Goal: Task Accomplishment & Management: Manage account settings

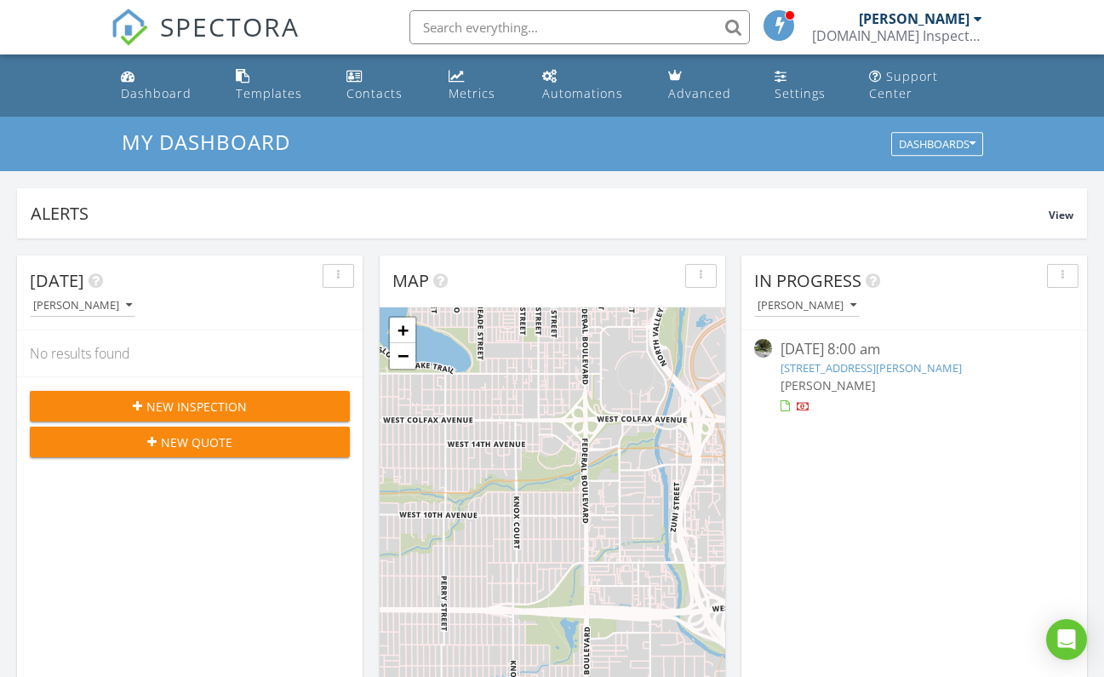
click at [865, 339] on div "08/23/25 8:00 am" at bounding box center [913, 349] width 266 height 21
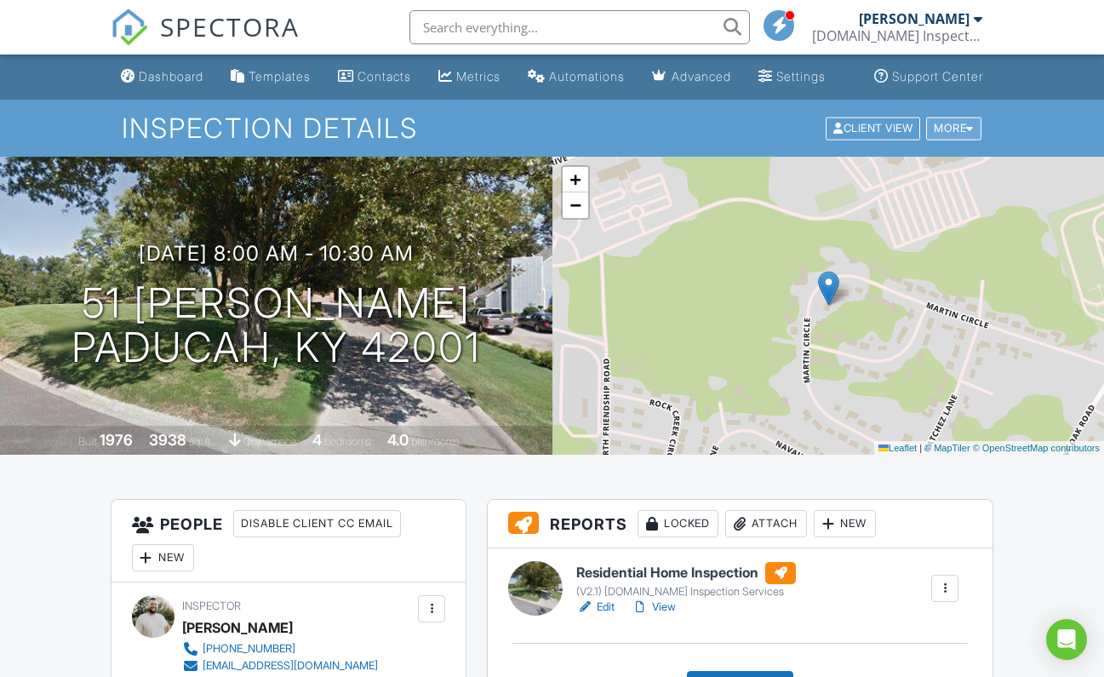
click at [967, 134] on div at bounding box center [970, 128] width 8 height 11
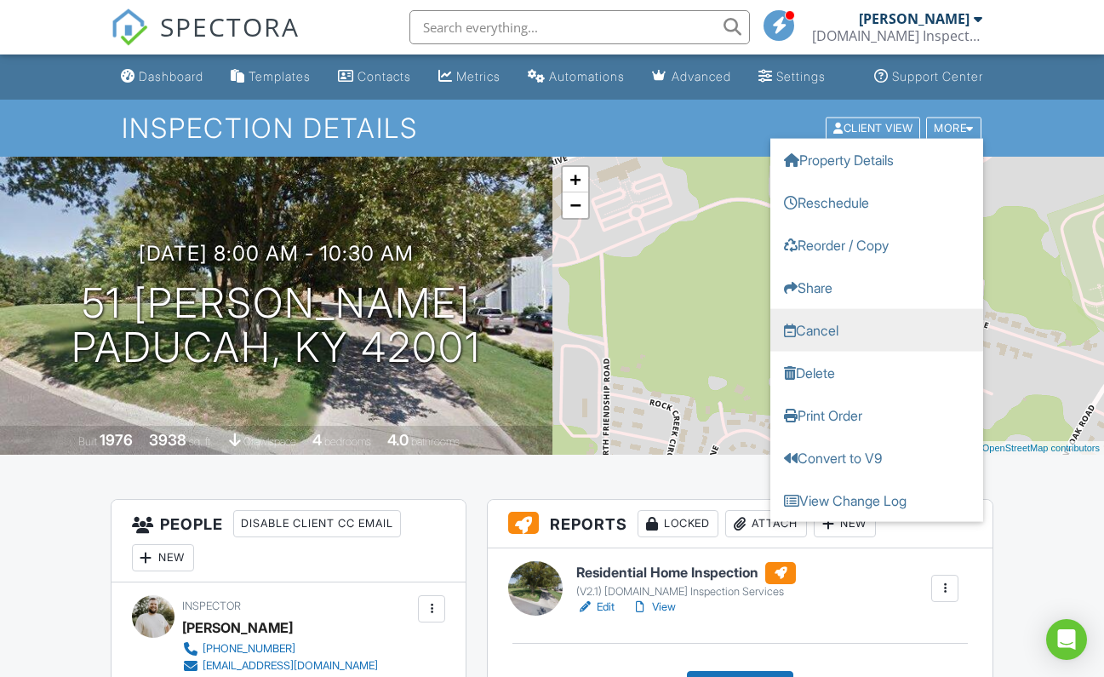
click at [838, 348] on link "Cancel" at bounding box center [876, 329] width 213 height 43
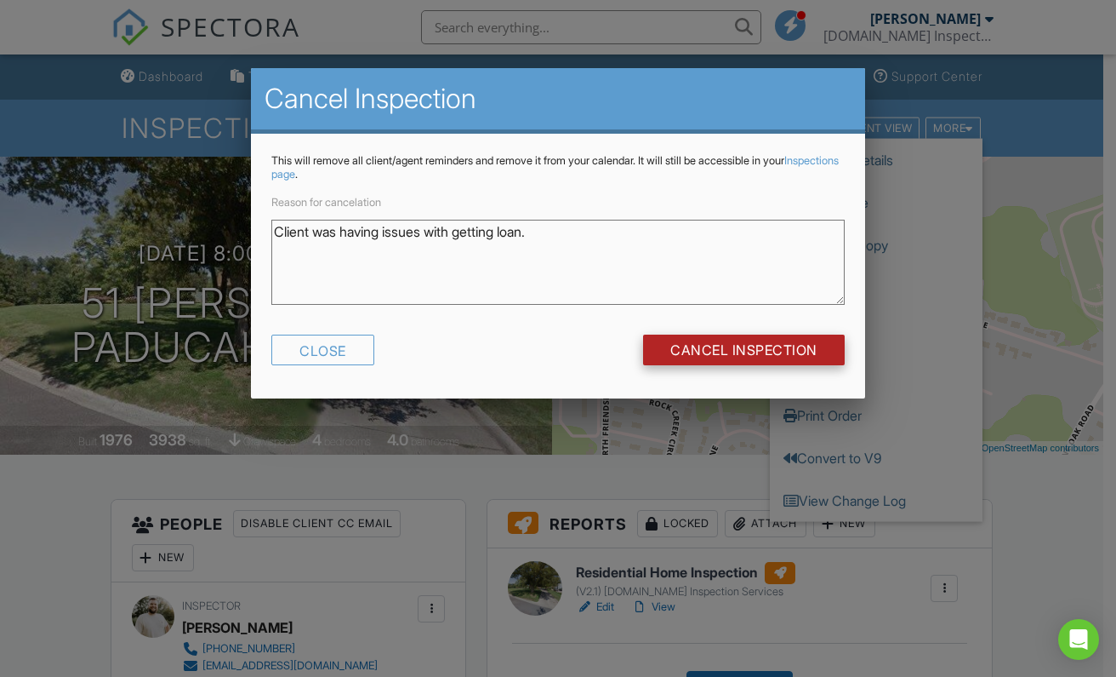
type textarea "Client was having issues with getting loan."
click at [757, 345] on input "Cancel Inspection" at bounding box center [744, 349] width 202 height 31
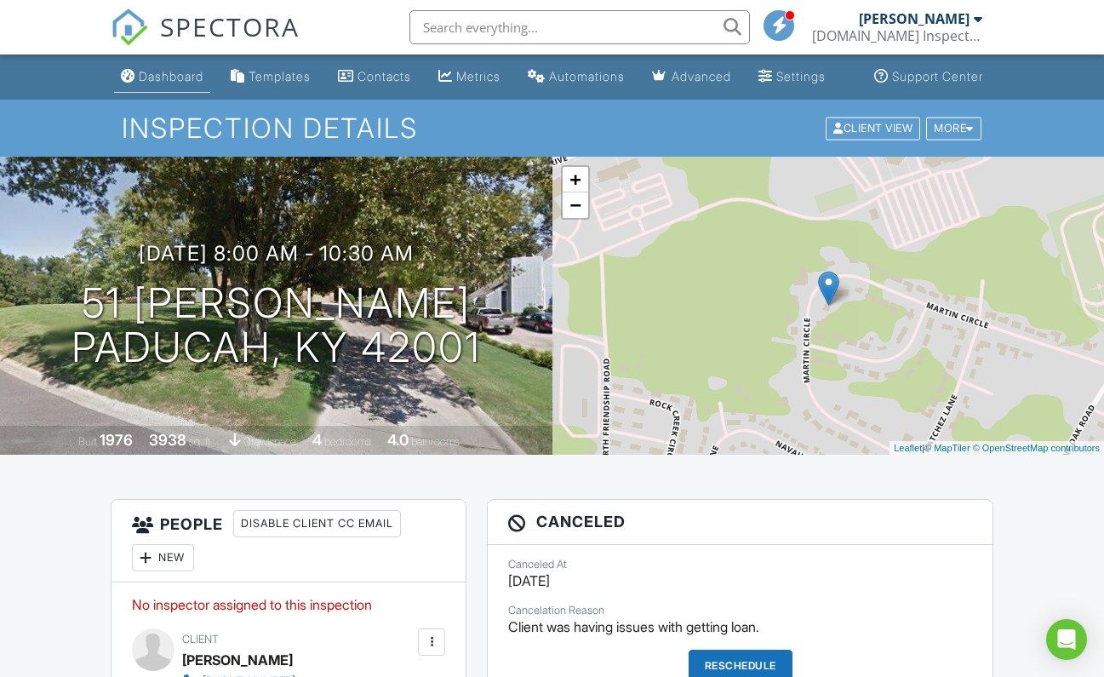
click at [153, 85] on link "Dashboard" at bounding box center [162, 76] width 96 height 31
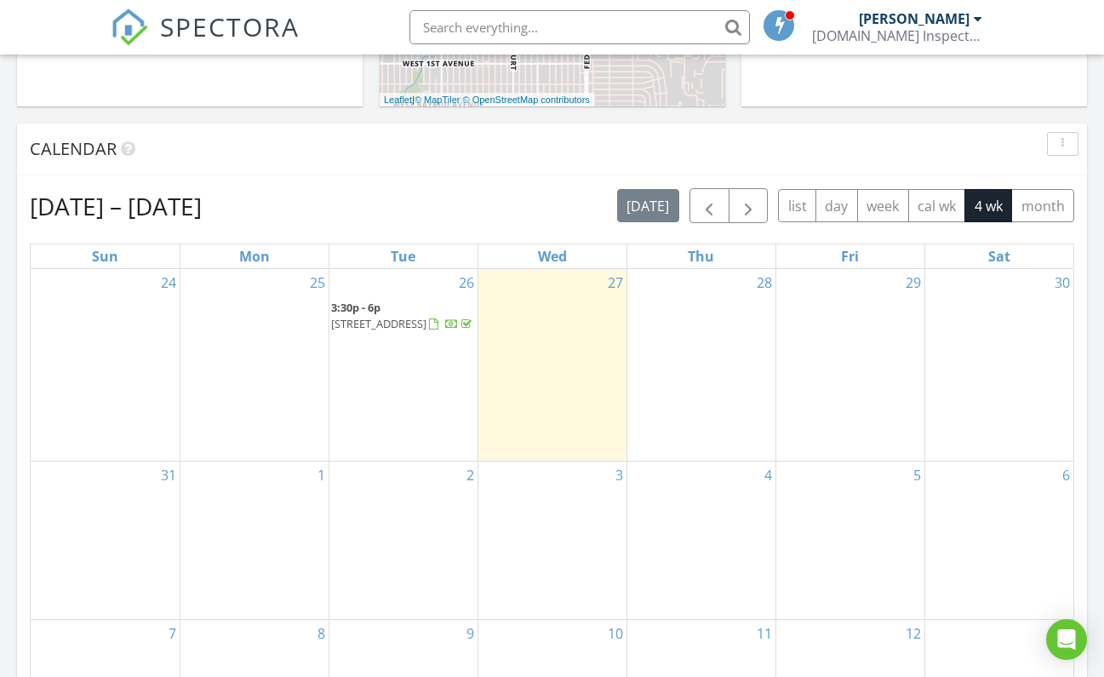
scroll to position [640, 0]
click at [711, 198] on span "button" at bounding box center [709, 208] width 20 height 20
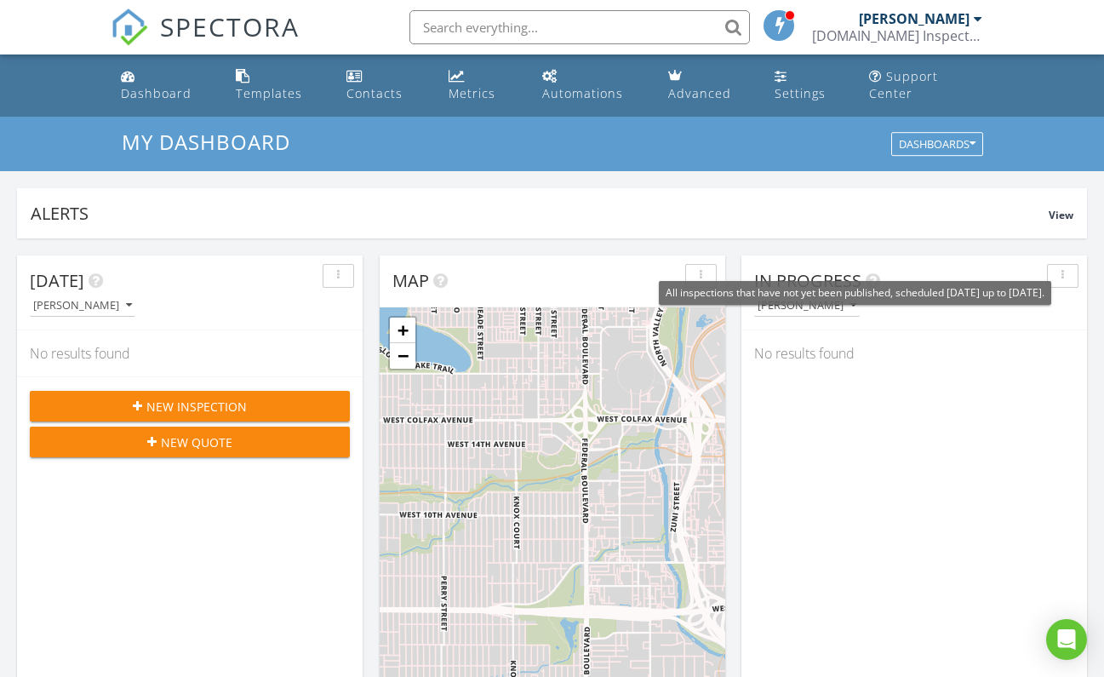
scroll to position [0, 0]
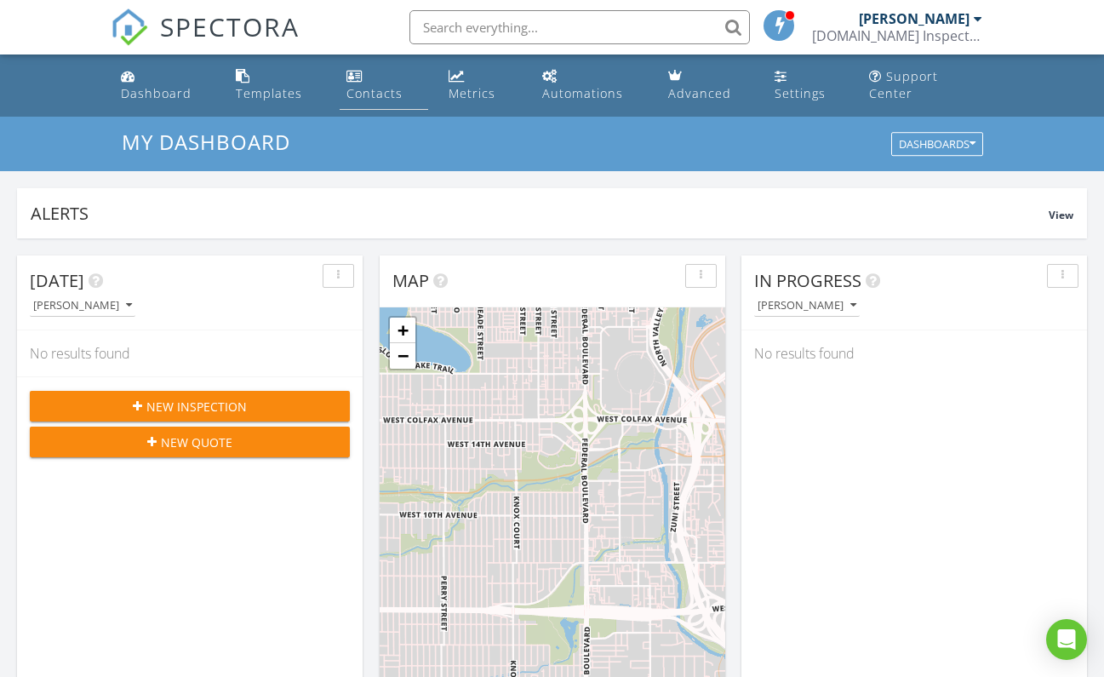
click at [397, 85] on div "Contacts" at bounding box center [374, 93] width 56 height 16
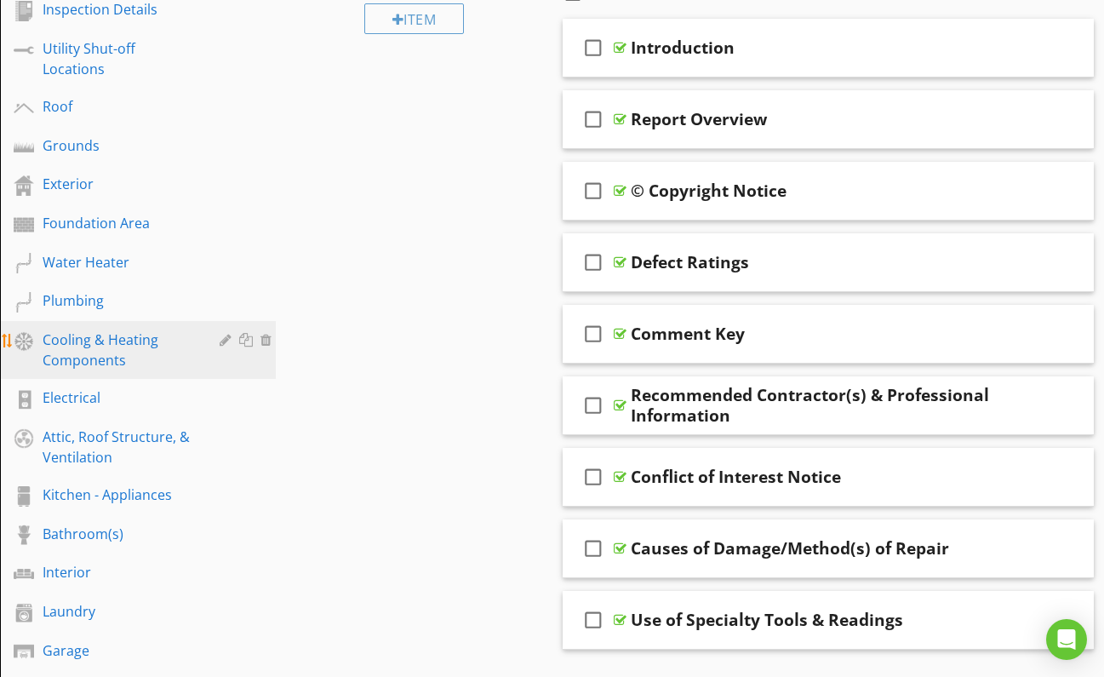
scroll to position [289, 0]
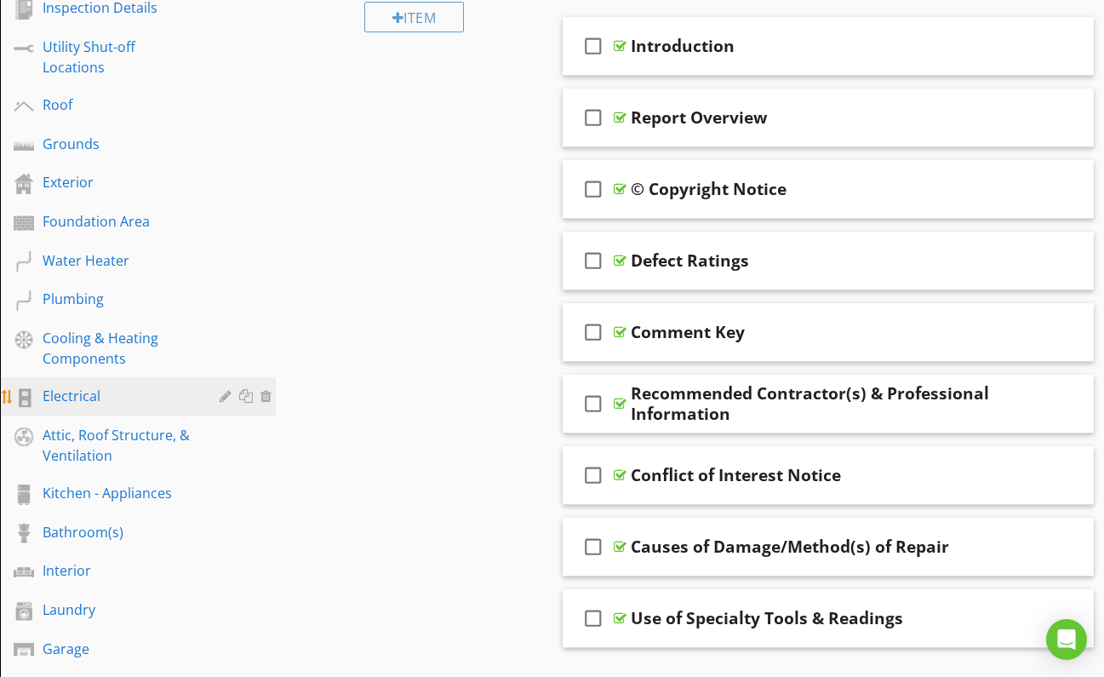
click at [66, 398] on div "Electrical" at bounding box center [119, 395] width 152 height 20
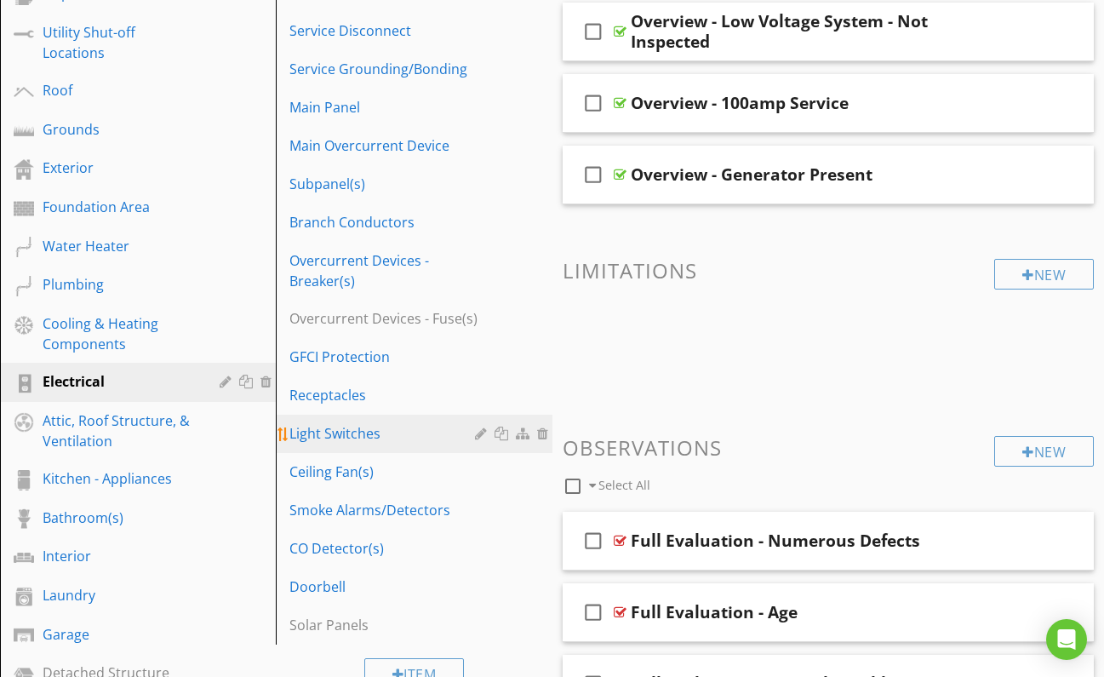
scroll to position [267, 0]
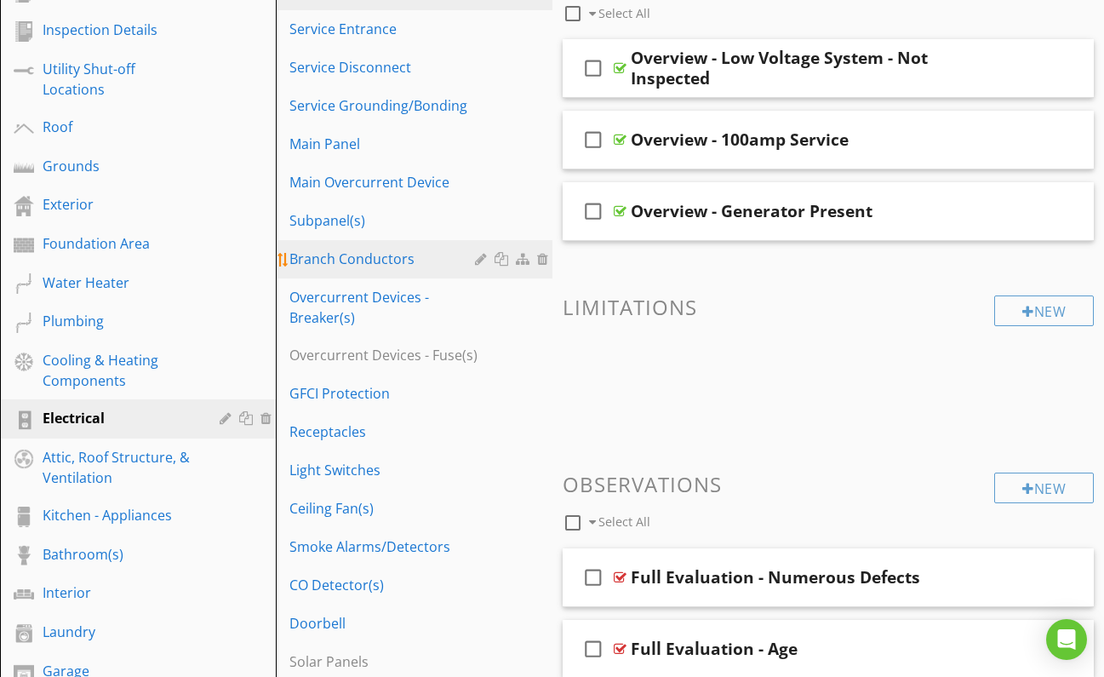
click at [361, 257] on div "Branch Conductors" at bounding box center [384, 258] width 190 height 20
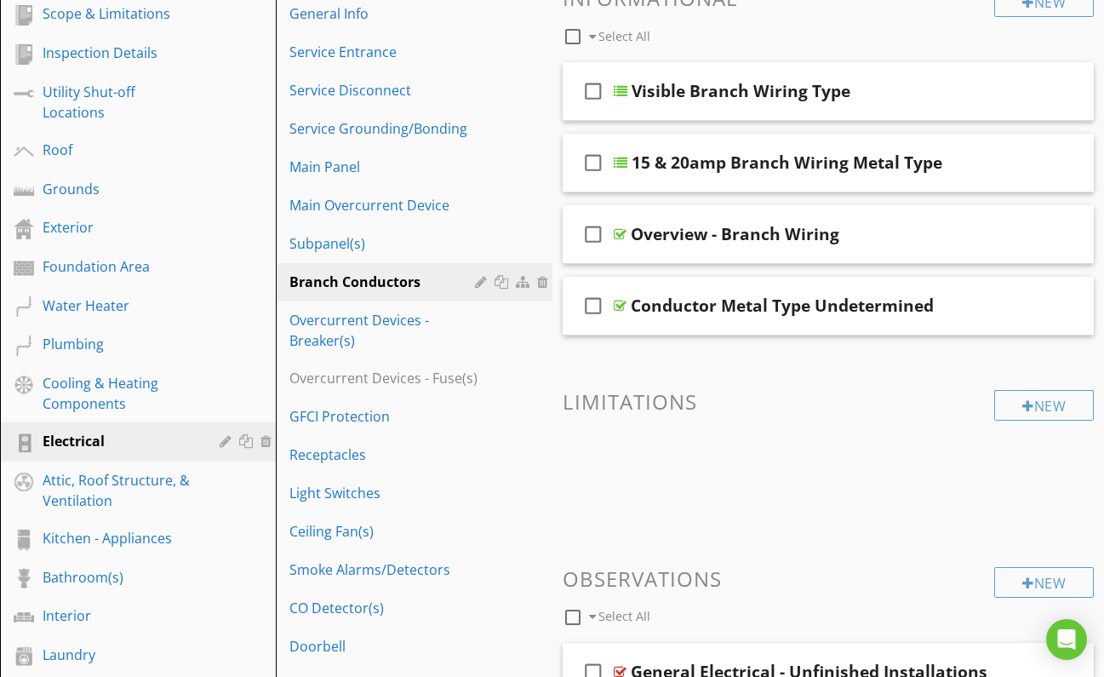
scroll to position [247, 0]
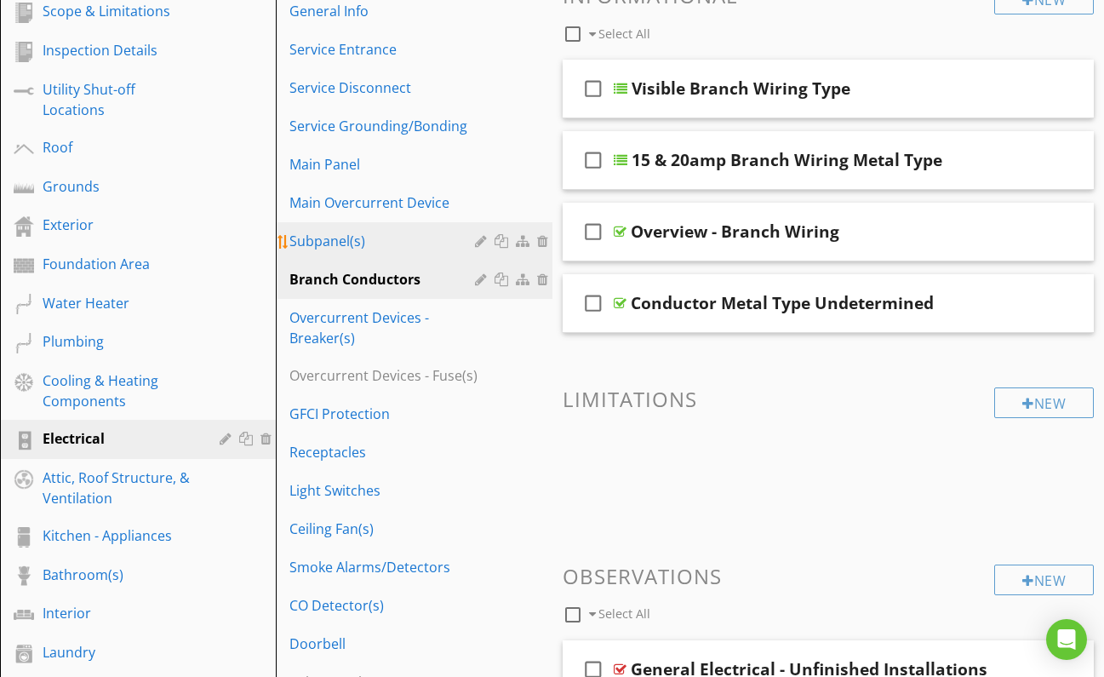
click at [338, 243] on div "Subpanel(s)" at bounding box center [384, 241] width 190 height 20
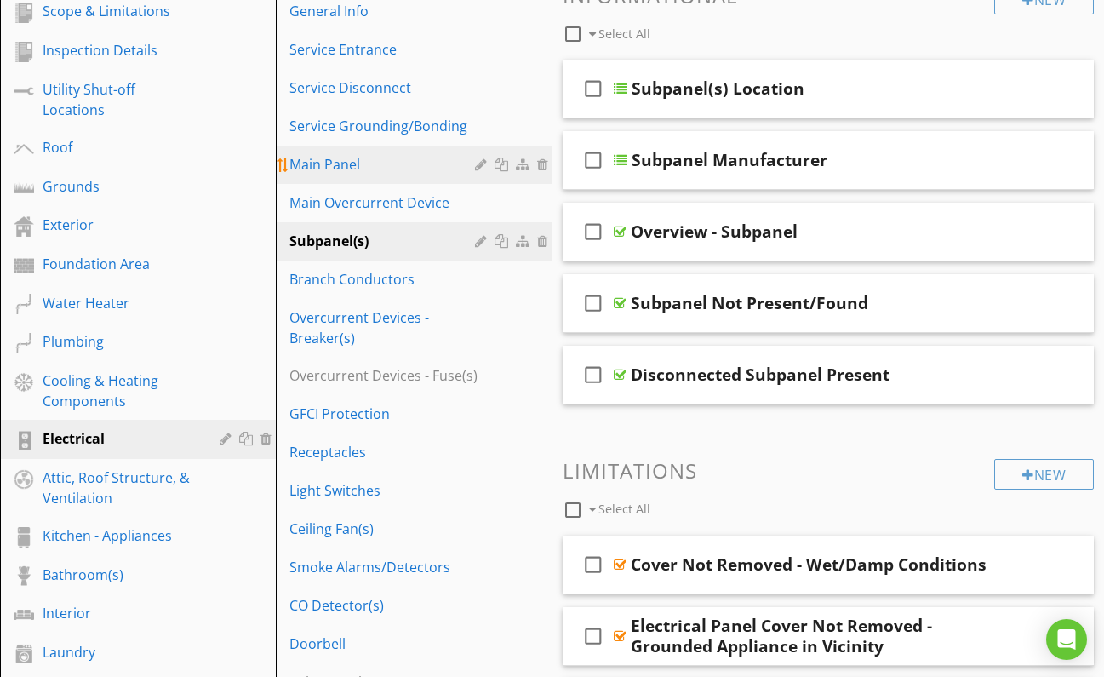
click at [335, 163] on div "Main Panel" at bounding box center [384, 164] width 190 height 20
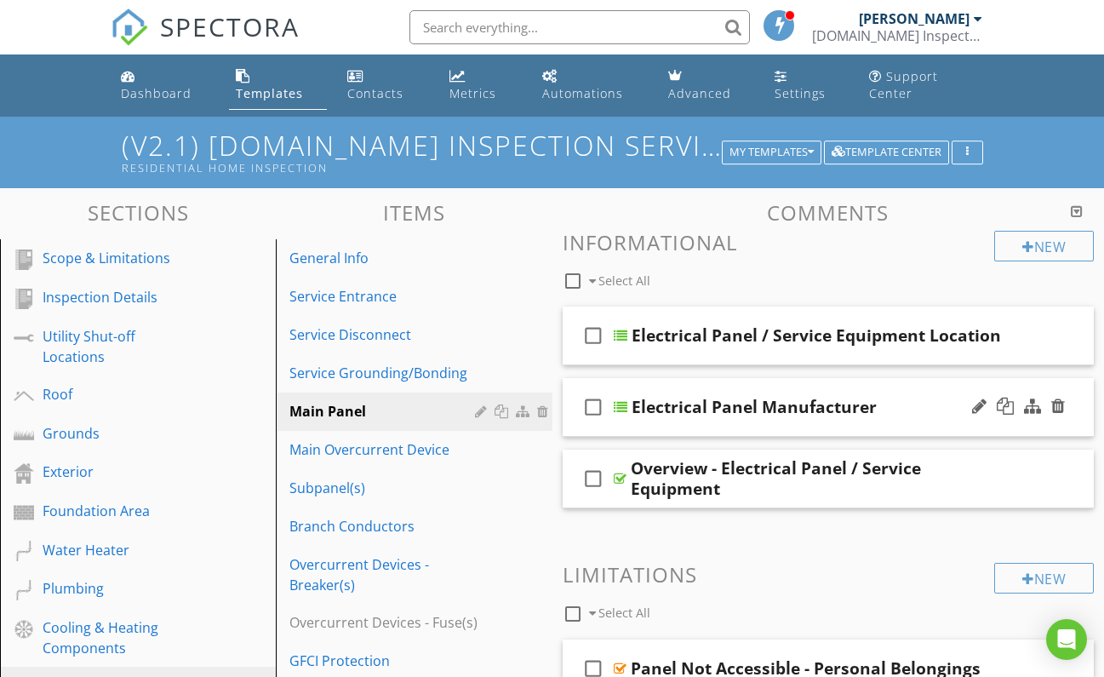
scroll to position [0, 0]
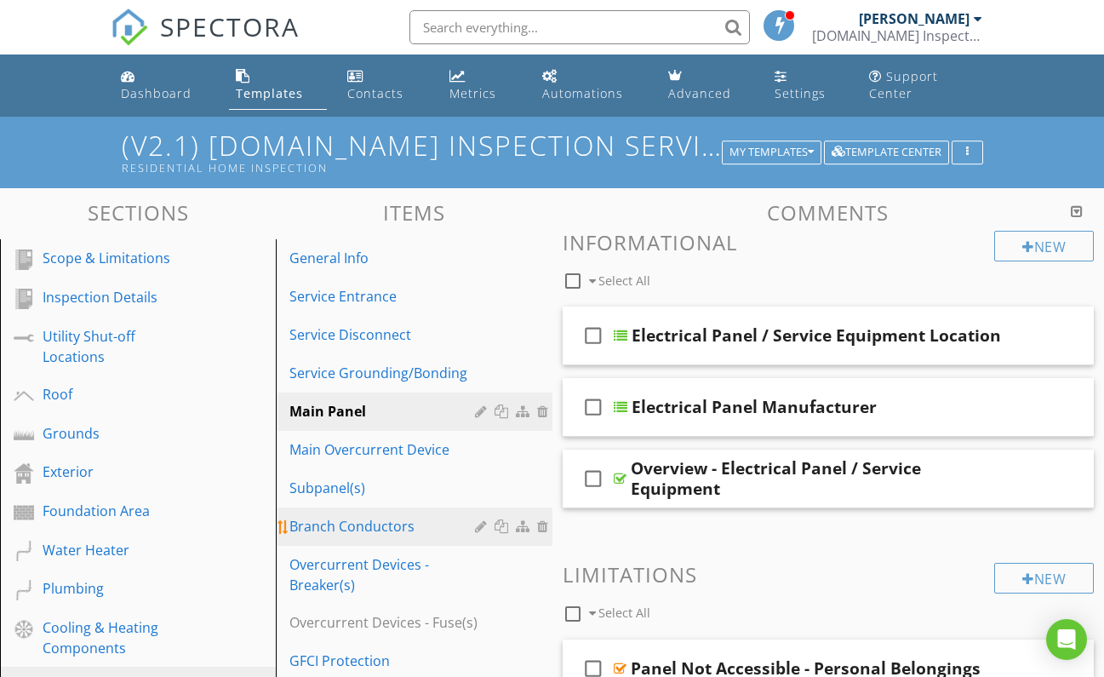
click at [363, 526] on div "Branch Conductors" at bounding box center [384, 526] width 190 height 20
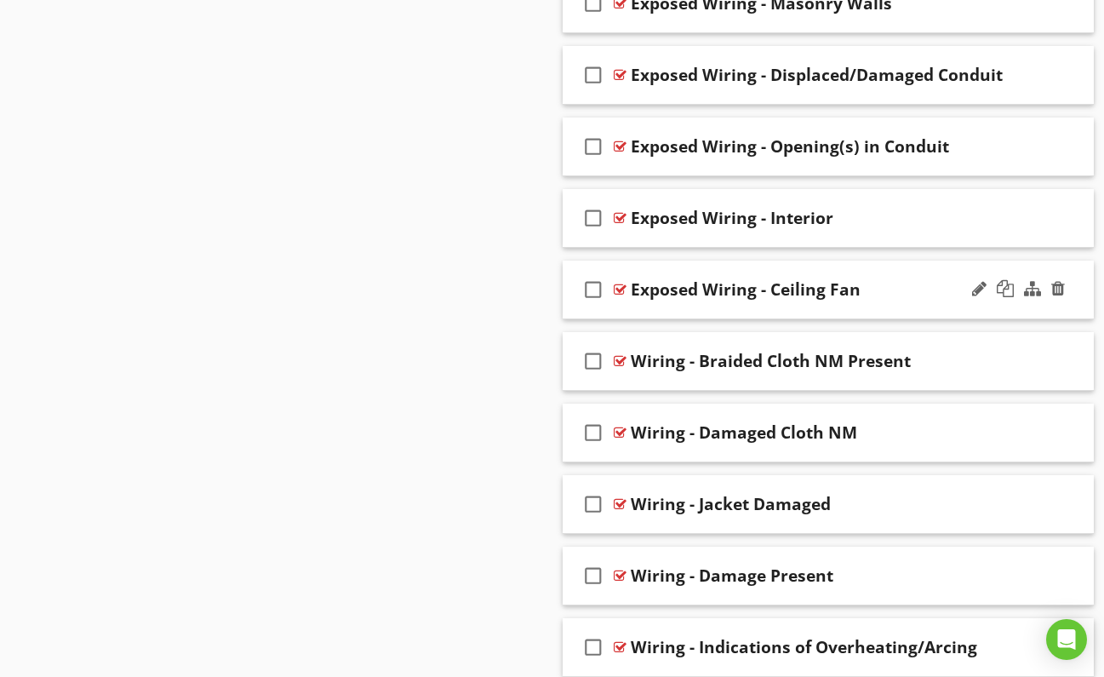
scroll to position [1485, 0]
click at [619, 354] on div at bounding box center [620, 360] width 13 height 14
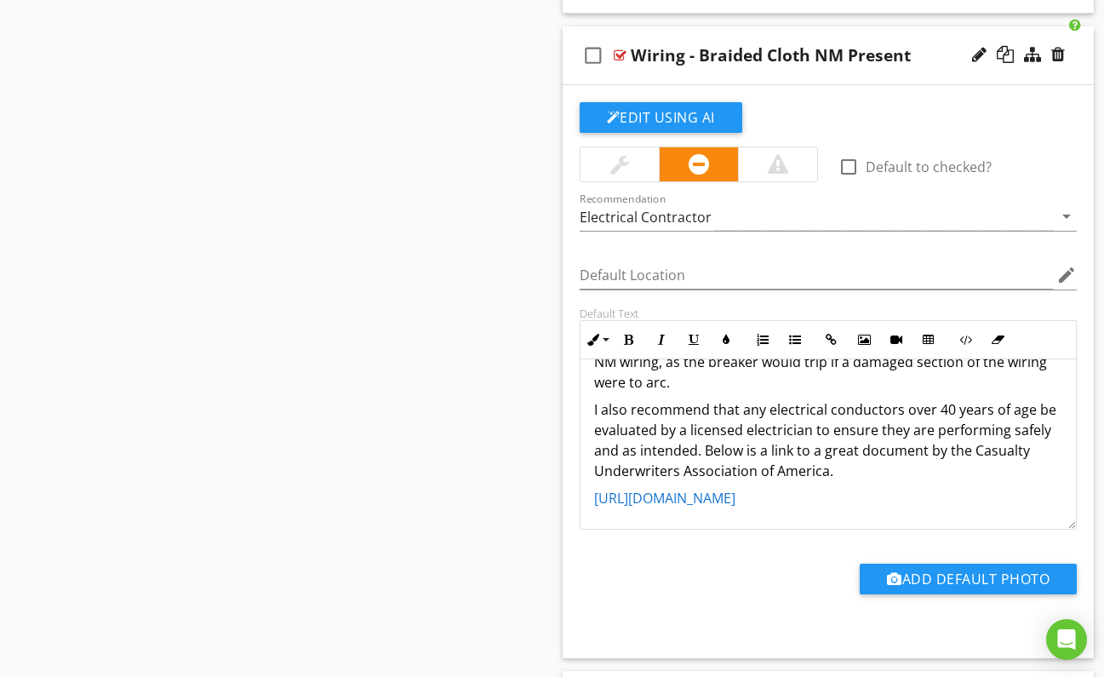
scroll to position [232, 0]
click at [625, 53] on div at bounding box center [620, 56] width 13 height 14
type textarea "<p><strong><span style="color: rgb(249, 137, 14);">AGED</span> -&nbsp;</strong>…"
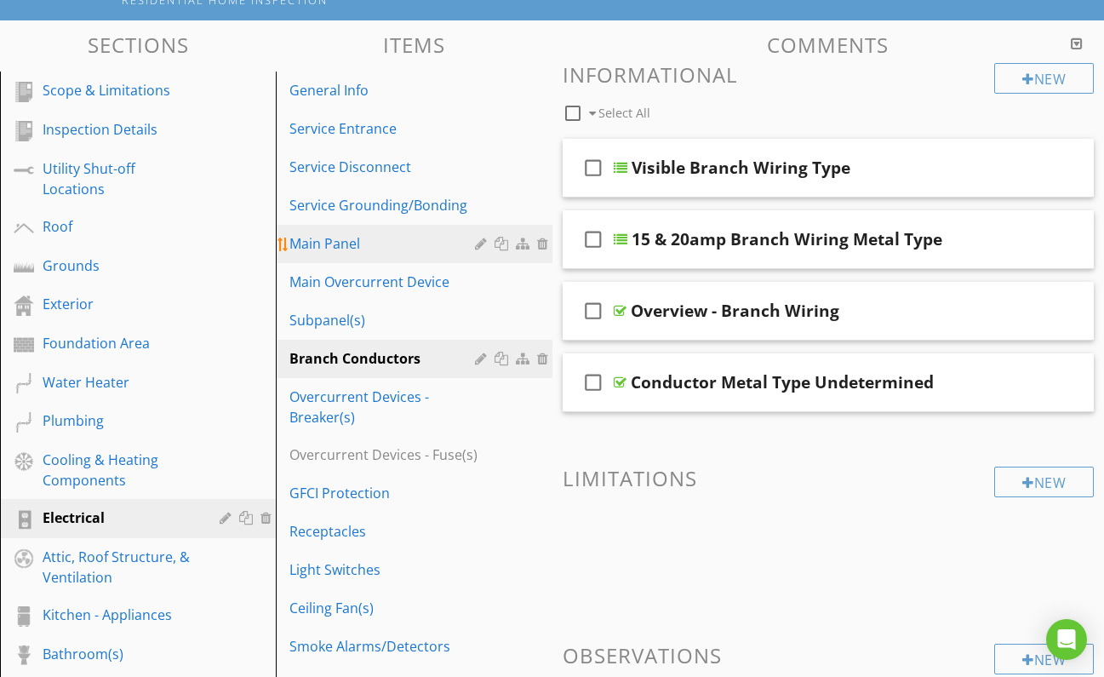
scroll to position [164, 0]
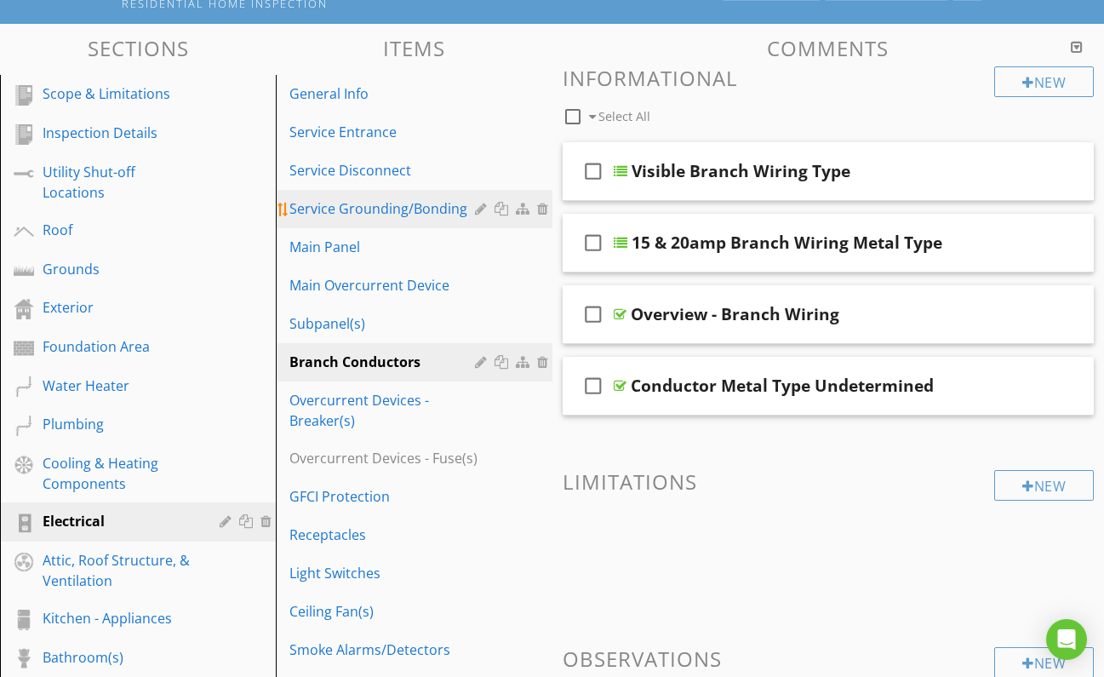
click at [375, 207] on div "Service Grounding/Bonding" at bounding box center [384, 208] width 190 height 20
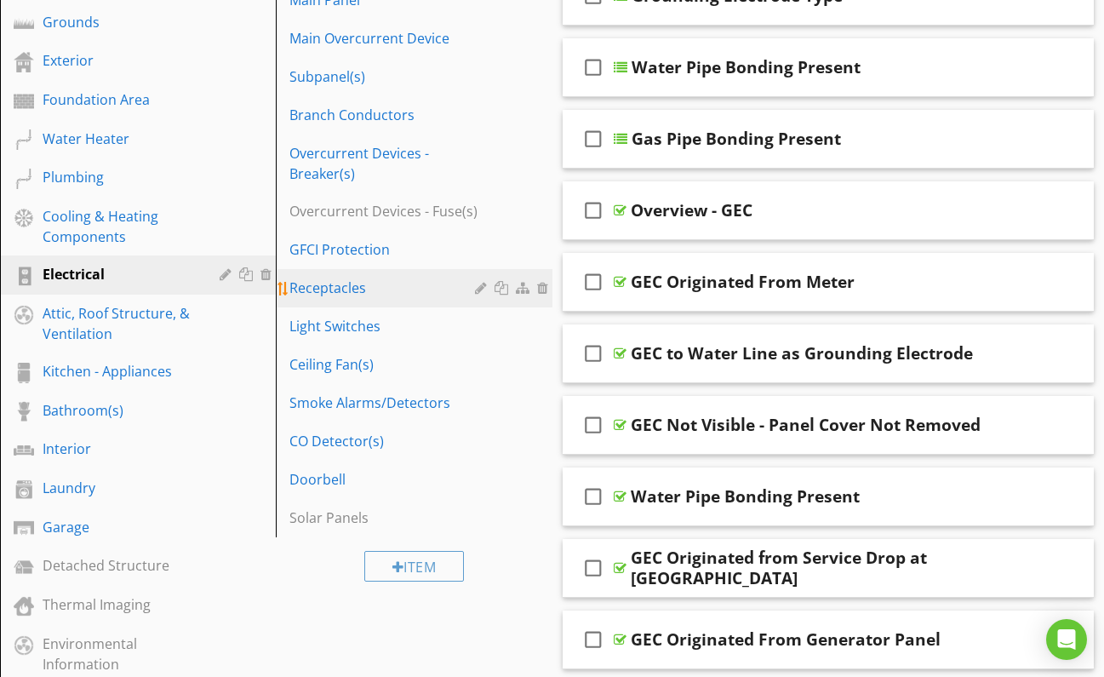
scroll to position [409, 0]
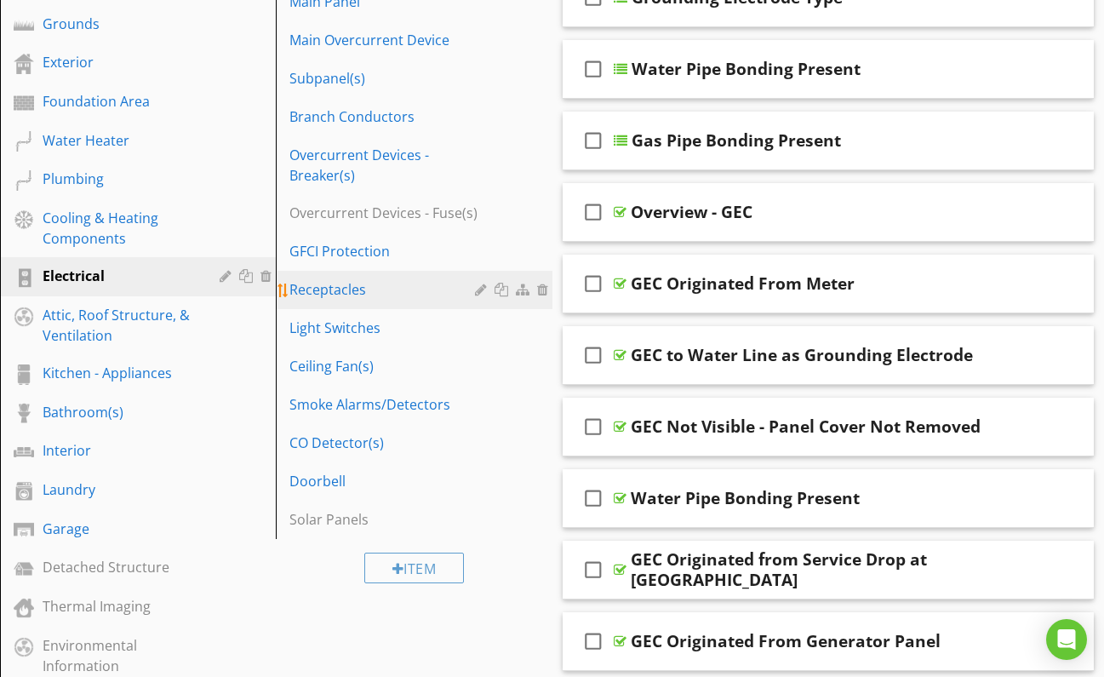
click at [339, 289] on div "Receptacles" at bounding box center [384, 289] width 190 height 20
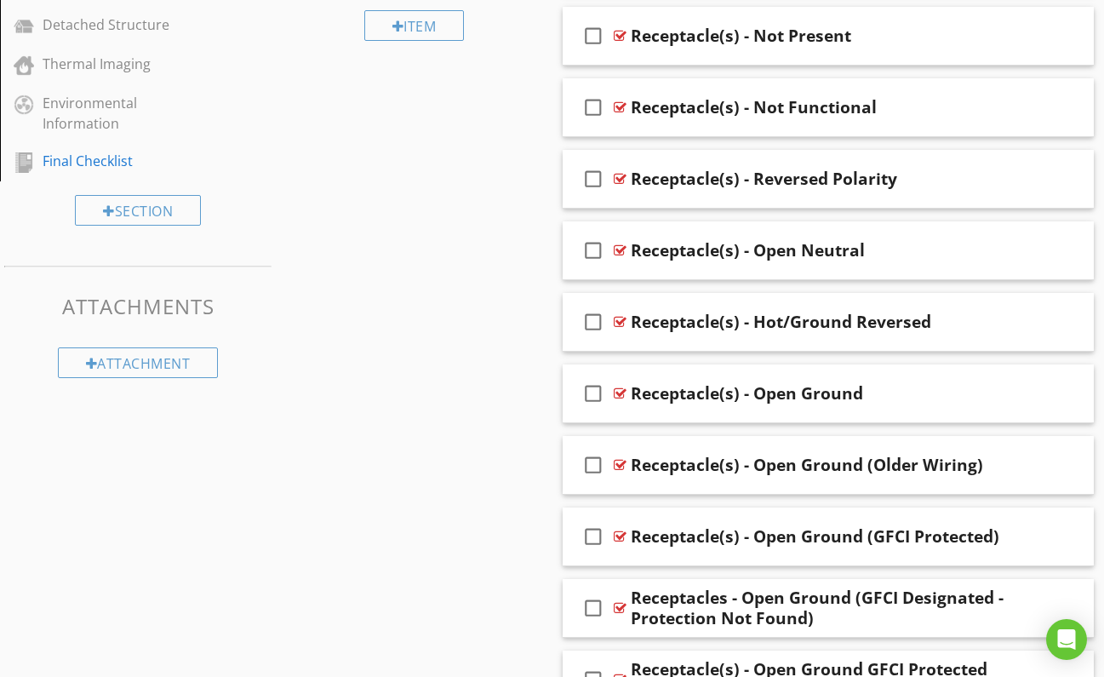
scroll to position [953, 0]
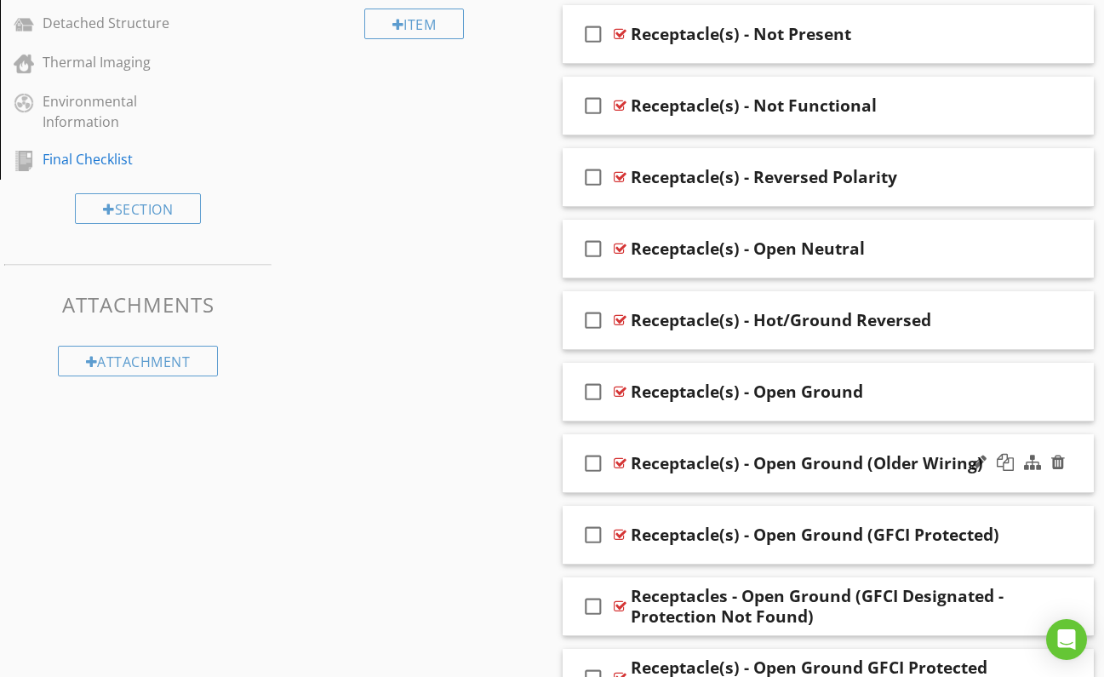
click at [619, 460] on div at bounding box center [620, 463] width 13 height 14
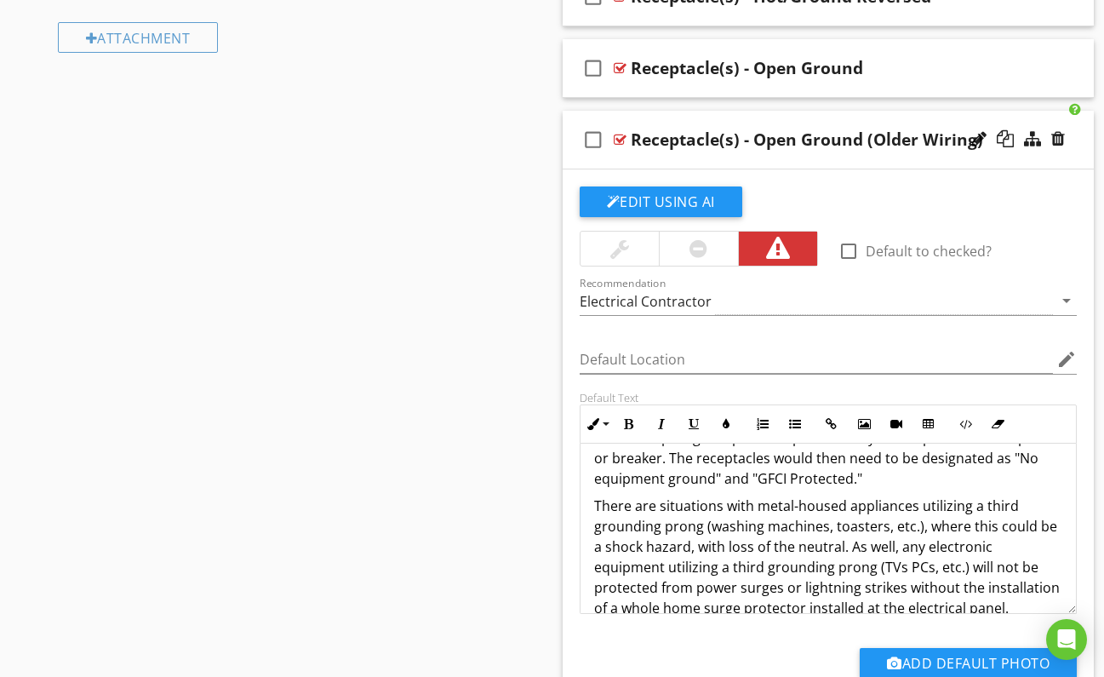
scroll to position [132, 0]
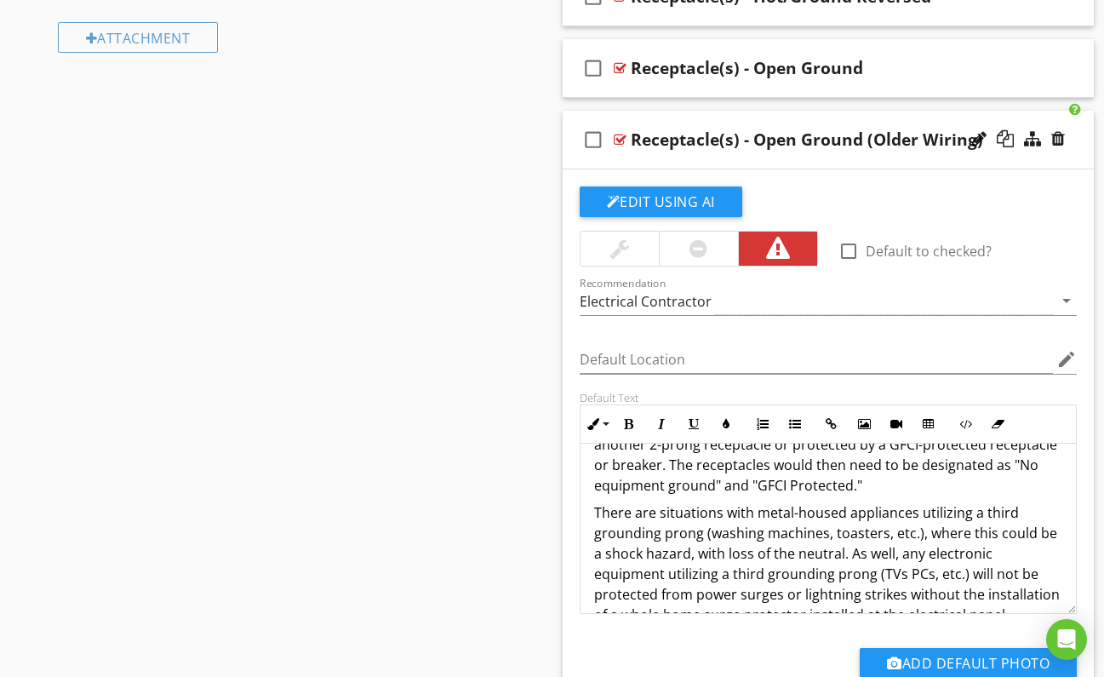
click at [617, 134] on div at bounding box center [620, 140] width 13 height 14
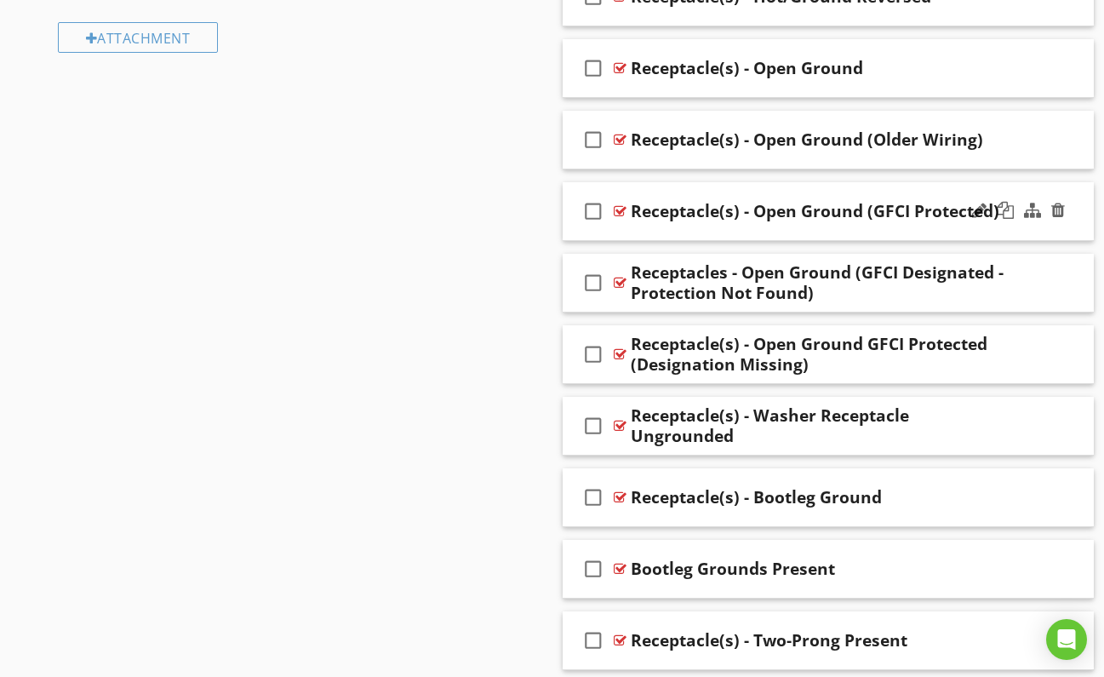
click at [620, 208] on div at bounding box center [620, 211] width 13 height 14
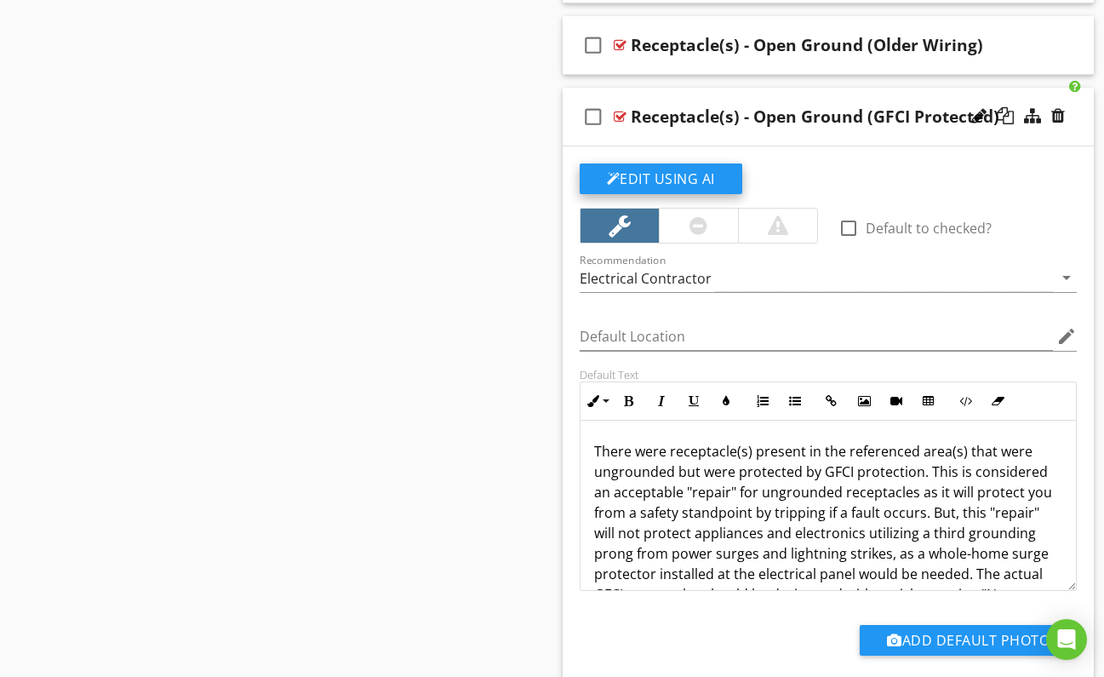
scroll to position [1372, 0]
click at [619, 113] on div at bounding box center [620, 116] width 13 height 14
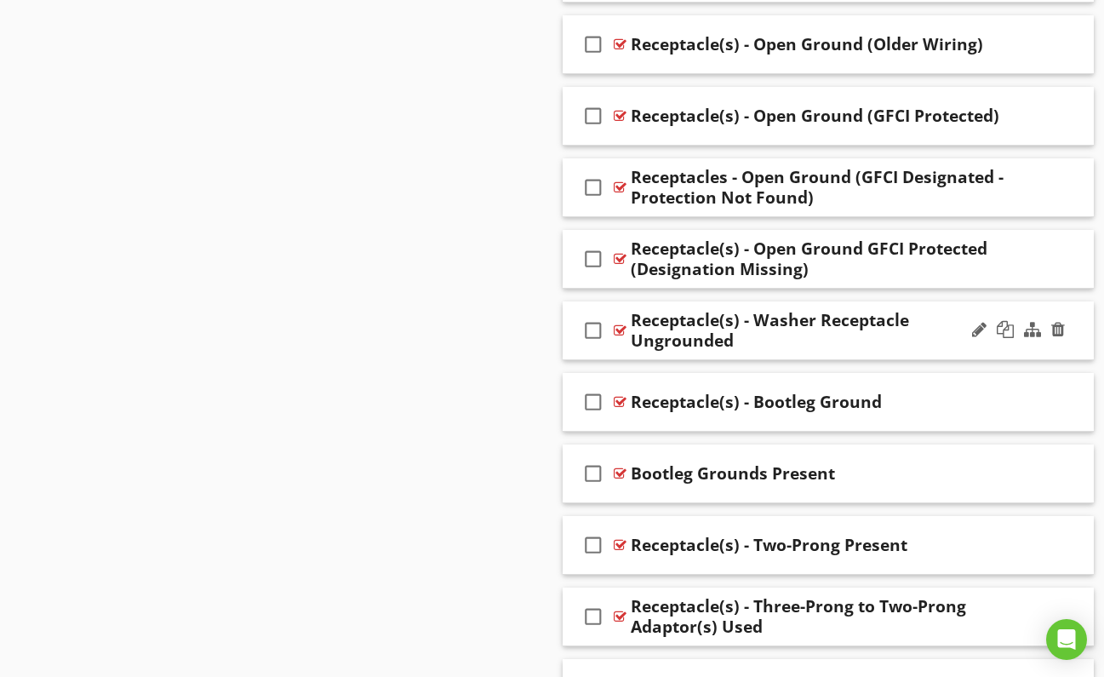
click at [621, 326] on div at bounding box center [620, 330] width 13 height 14
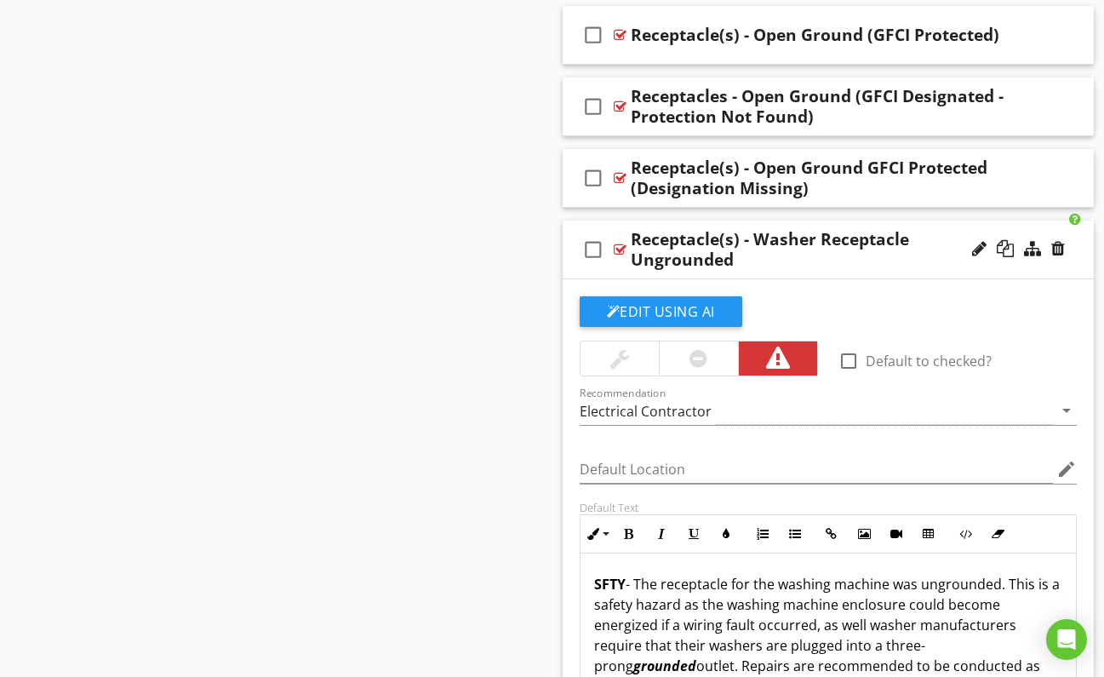
scroll to position [1446, 0]
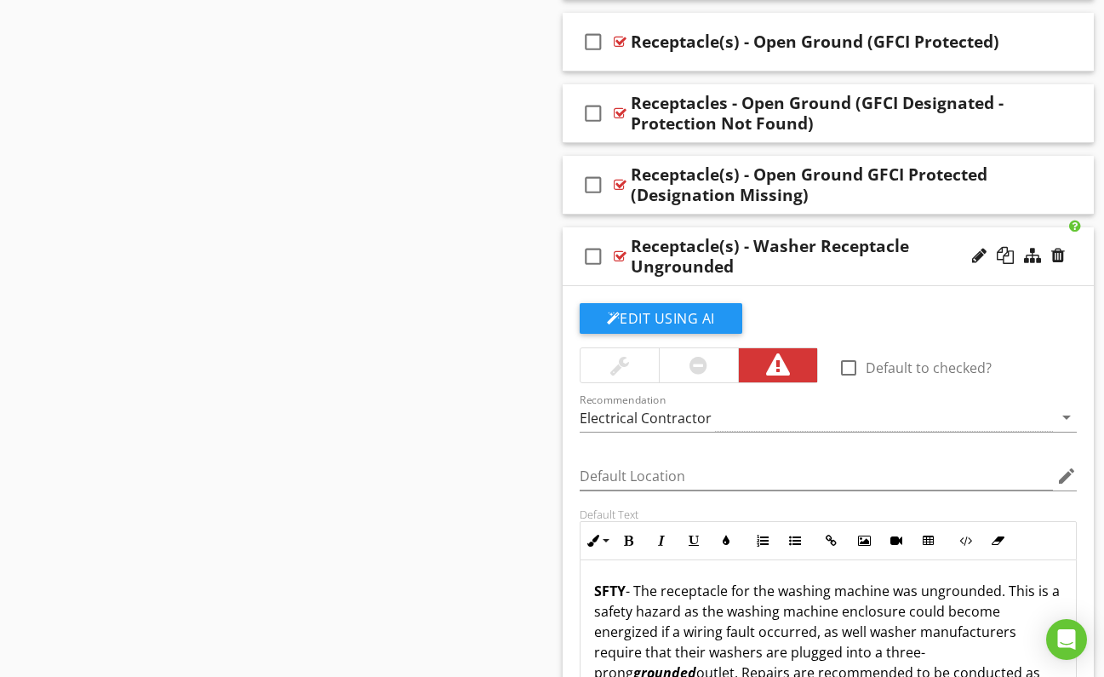
click at [620, 252] on div at bounding box center [620, 256] width 13 height 14
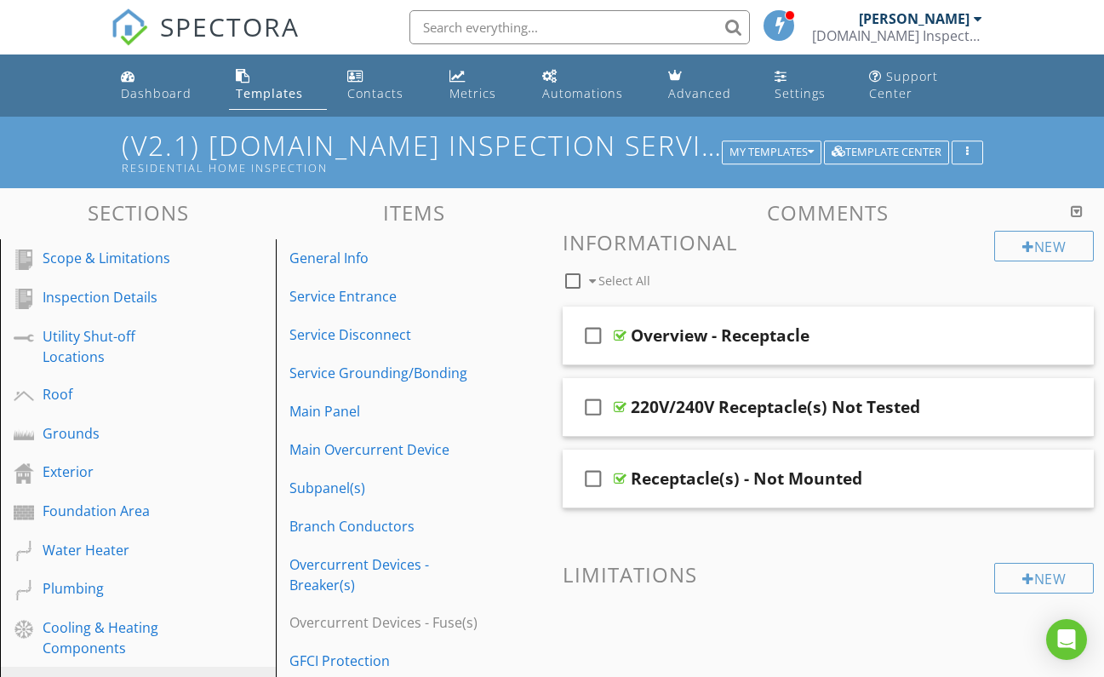
scroll to position [0, 0]
click at [158, 86] on div "Dashboard" at bounding box center [156, 93] width 71 height 16
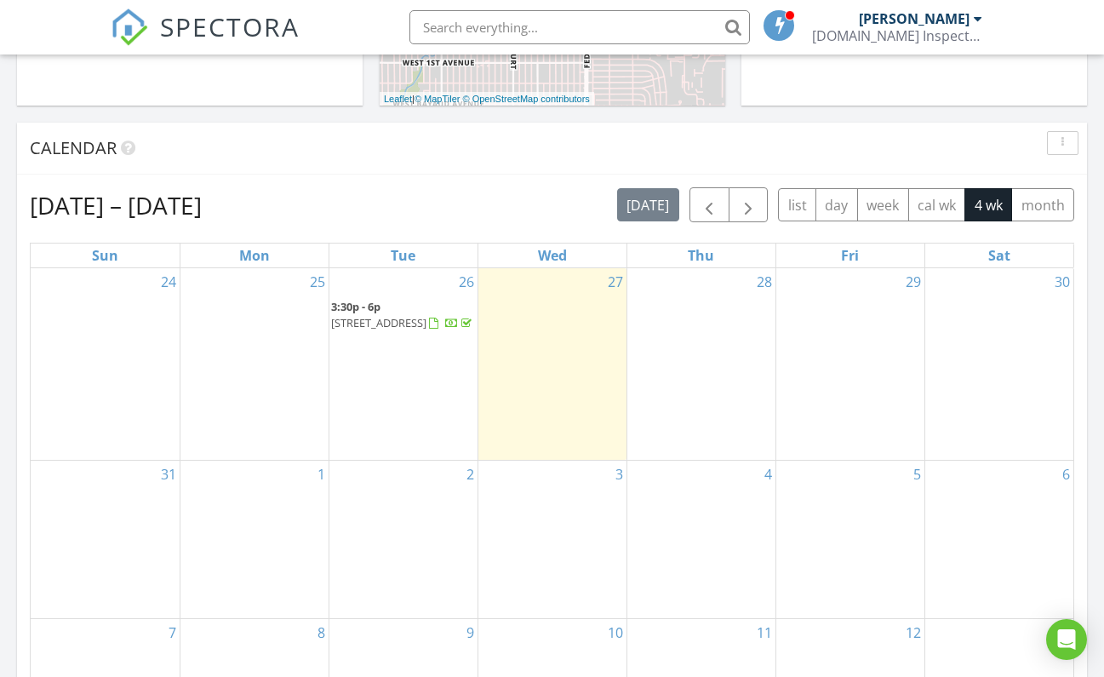
scroll to position [665, 0]
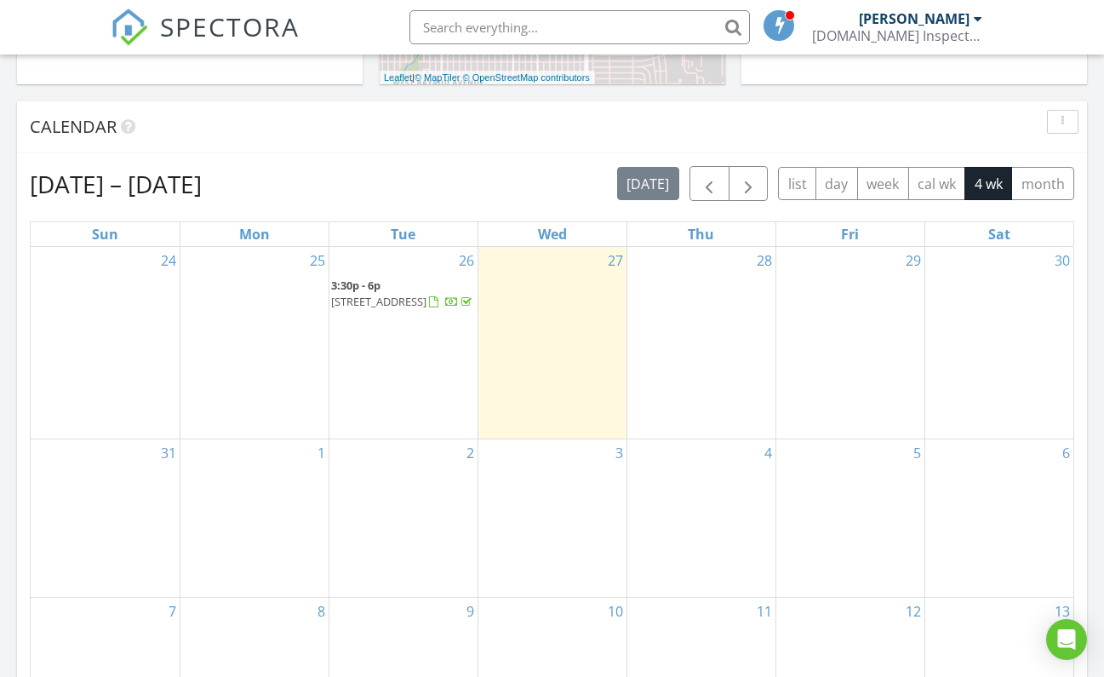
click at [408, 294] on span "[STREET_ADDRESS]" at bounding box center [378, 301] width 95 height 15
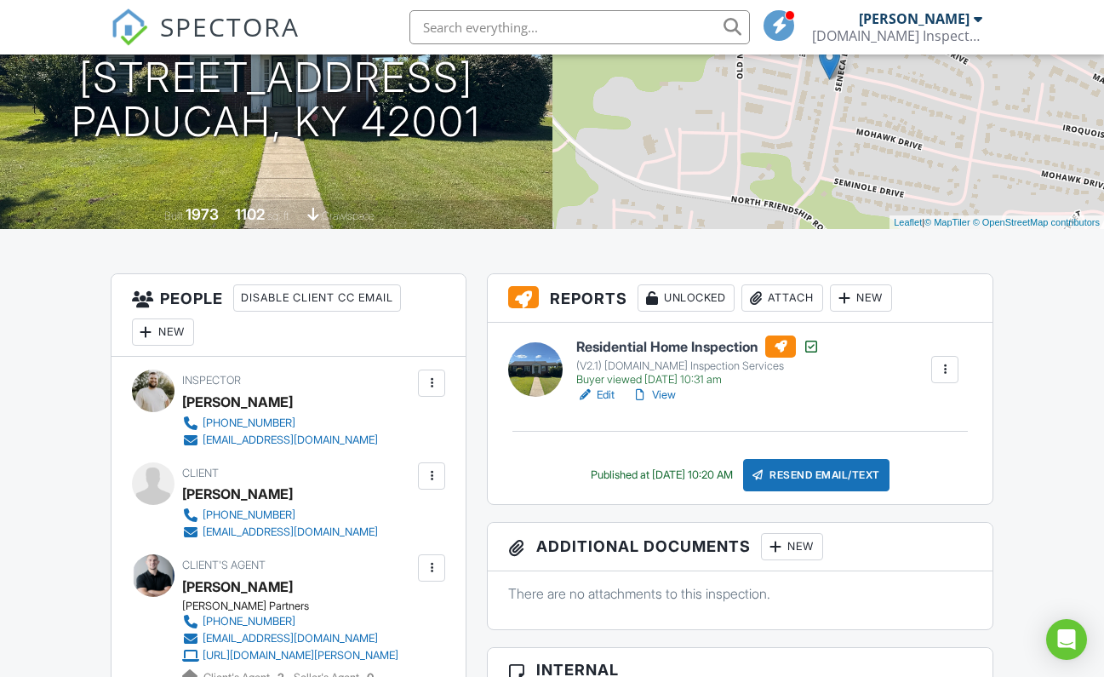
click at [661, 403] on link "View" at bounding box center [653, 394] width 44 height 17
